Goal: Transaction & Acquisition: Purchase product/service

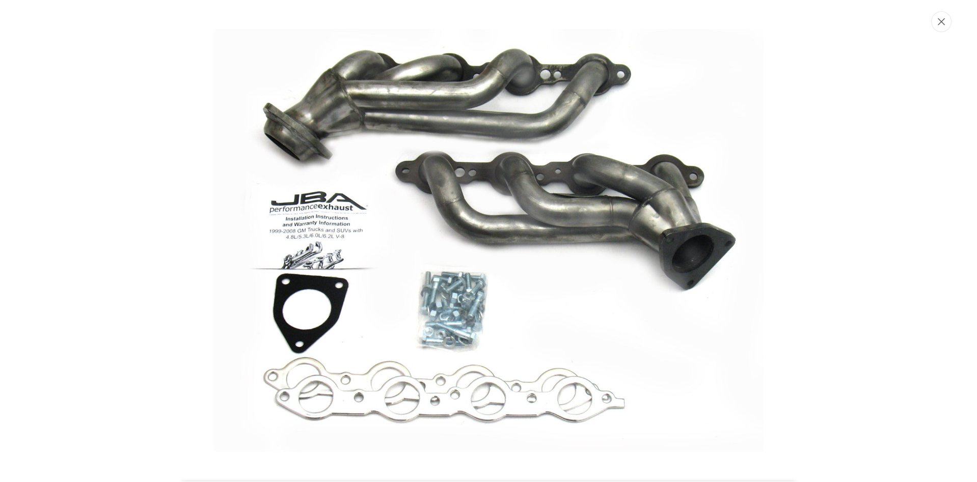
scroll to position [0, 309]
click at [947, 30] on button "Close" at bounding box center [942, 21] width 20 height 21
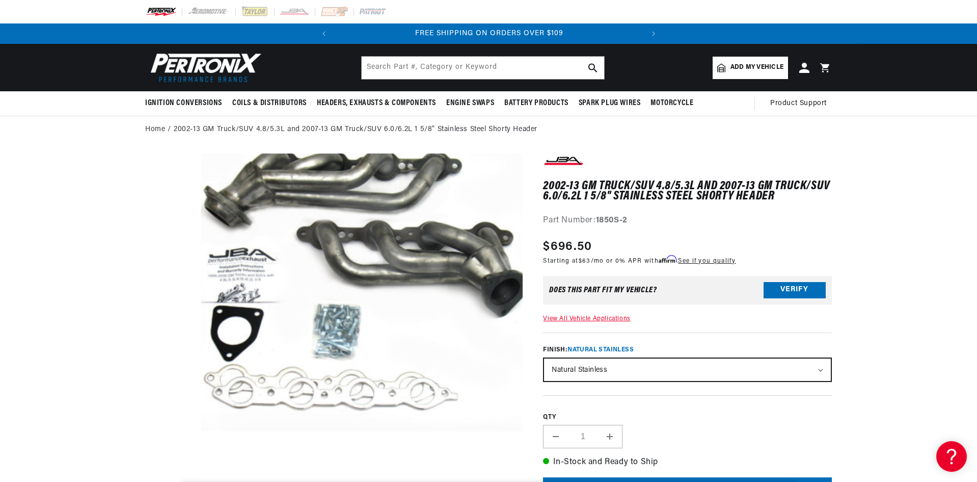
scroll to position [0, 145]
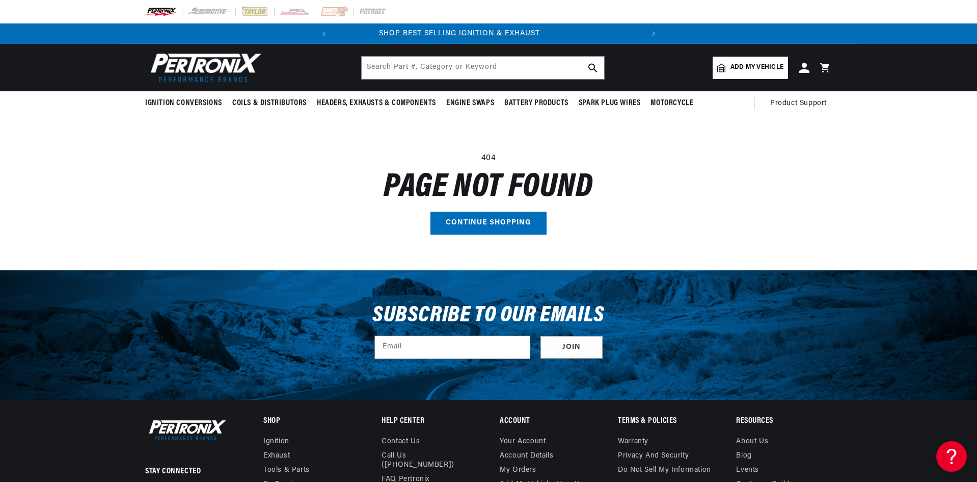
scroll to position [0, 3]
